Goal: Information Seeking & Learning: Understand process/instructions

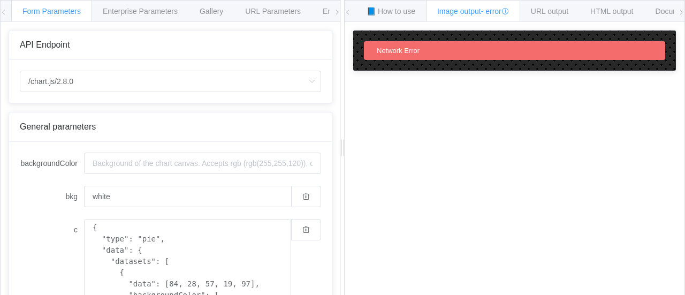
click at [682, 9] on icon at bounding box center [681, 12] width 6 height 6
click at [216, 11] on span "Gallery" at bounding box center [212, 11] width 24 height 9
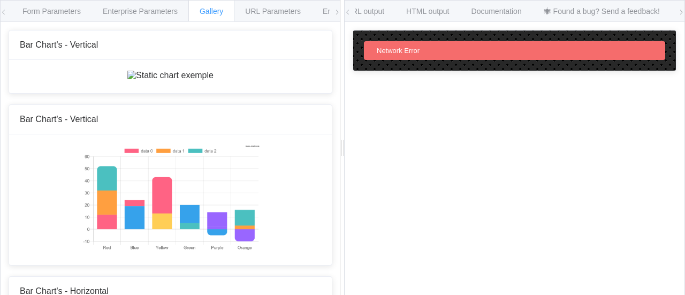
click at [2, 11] on icon at bounding box center [4, 12] width 6 height 6
click at [334, 12] on icon at bounding box center [337, 12] width 6 height 6
click at [515, 12] on span "Documentation" at bounding box center [496, 11] width 50 height 9
